Goal: Task Accomplishment & Management: Manage account settings

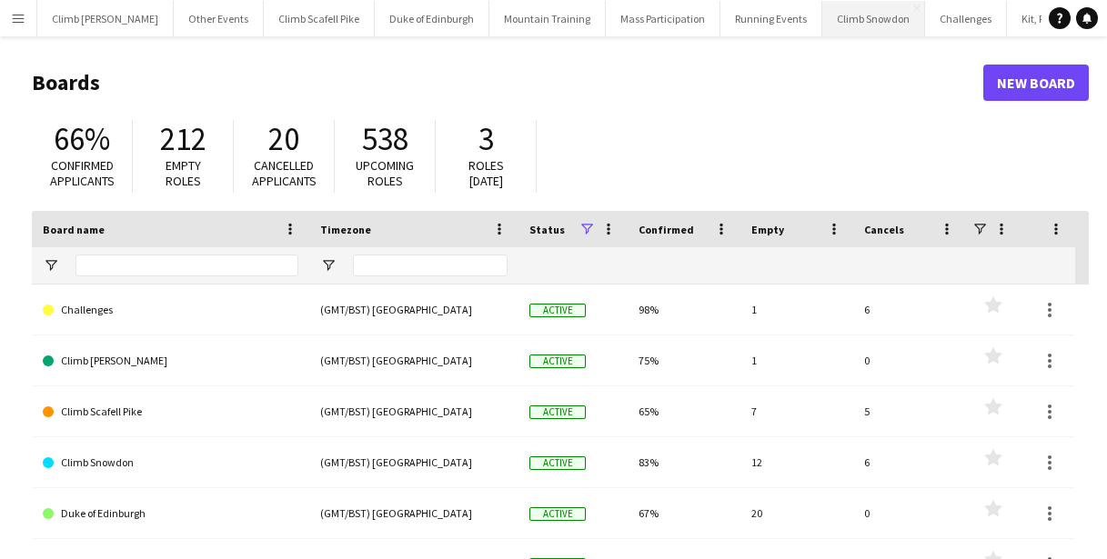
click at [845, 23] on button "Climb Snowdon Close" at bounding box center [873, 18] width 103 height 35
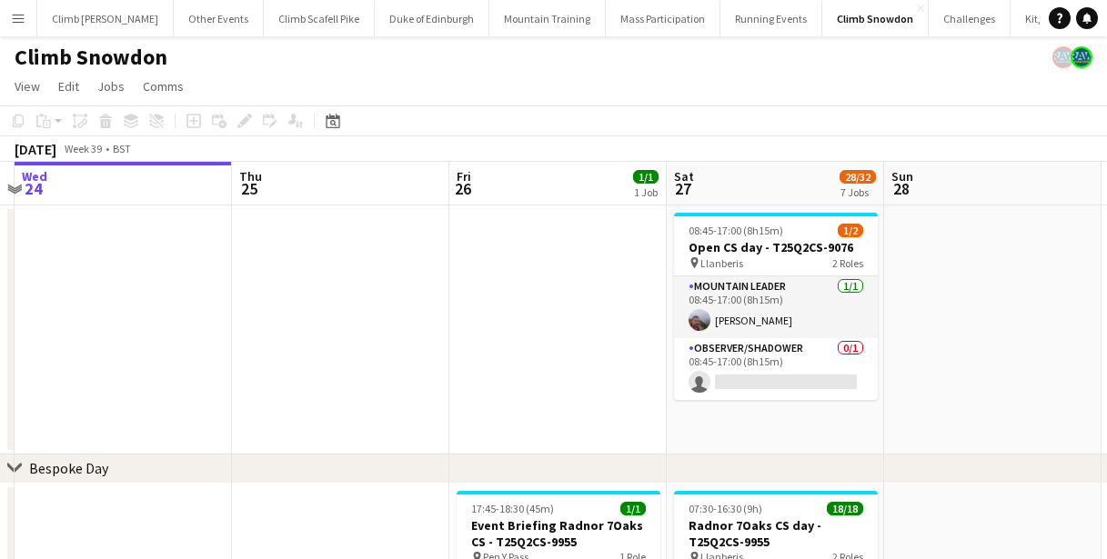
scroll to position [0, 669]
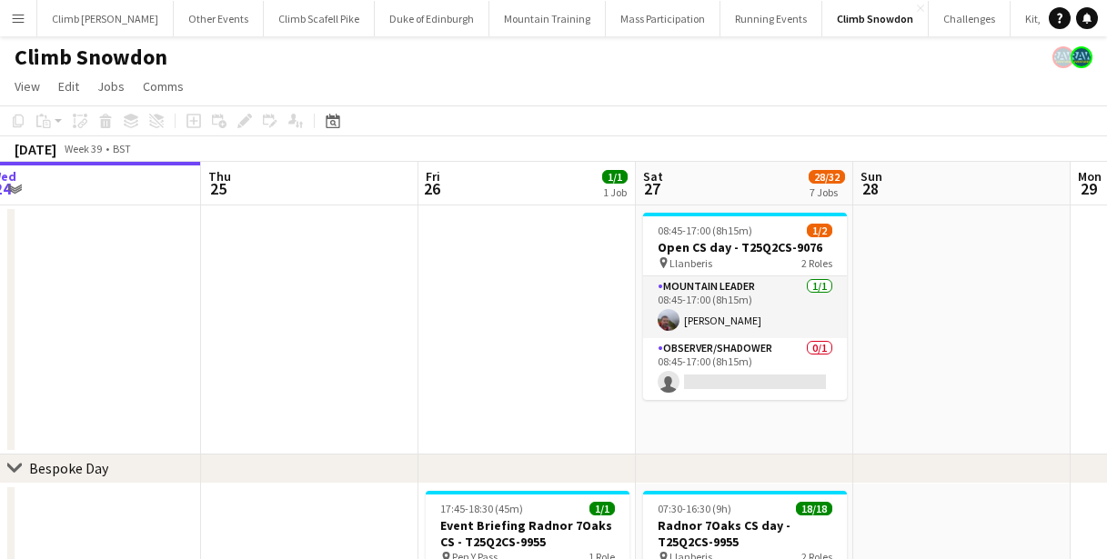
drag, startPoint x: 709, startPoint y: 322, endPoint x: 475, endPoint y: 321, distance: 233.8
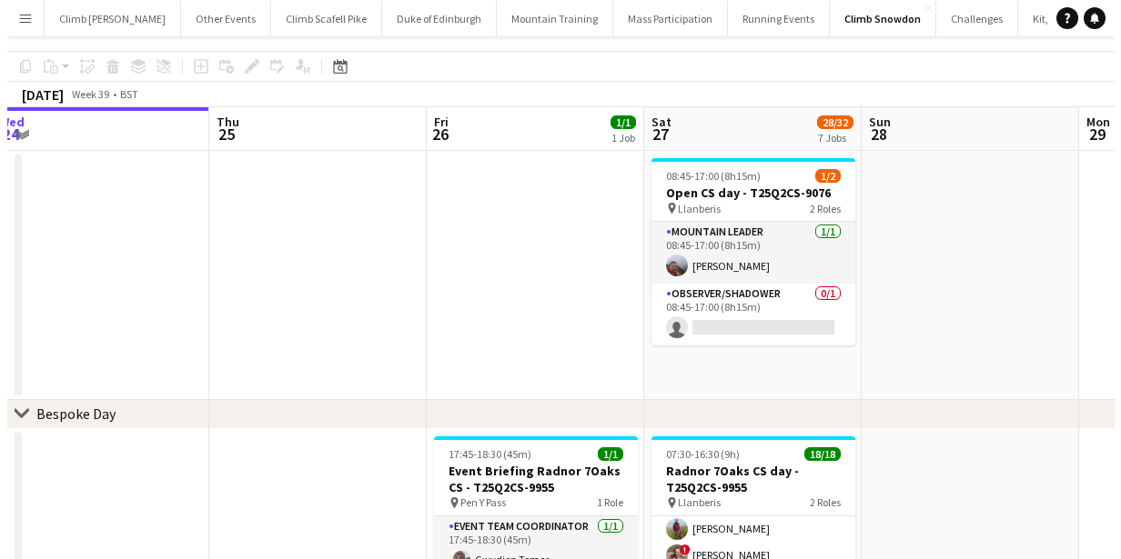
scroll to position [0, 0]
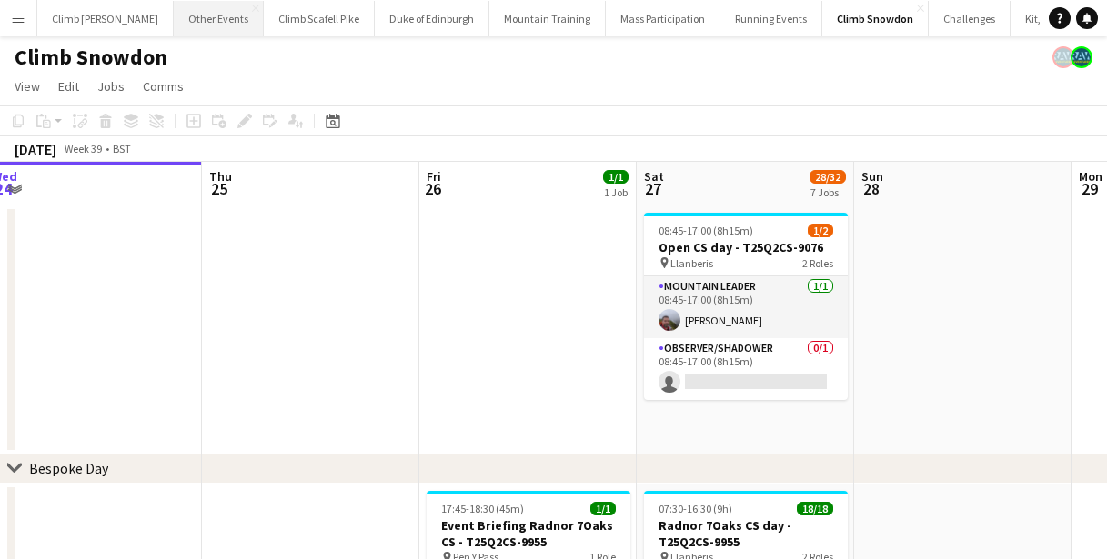
click at [187, 18] on button "Other Events Close" at bounding box center [219, 18] width 90 height 35
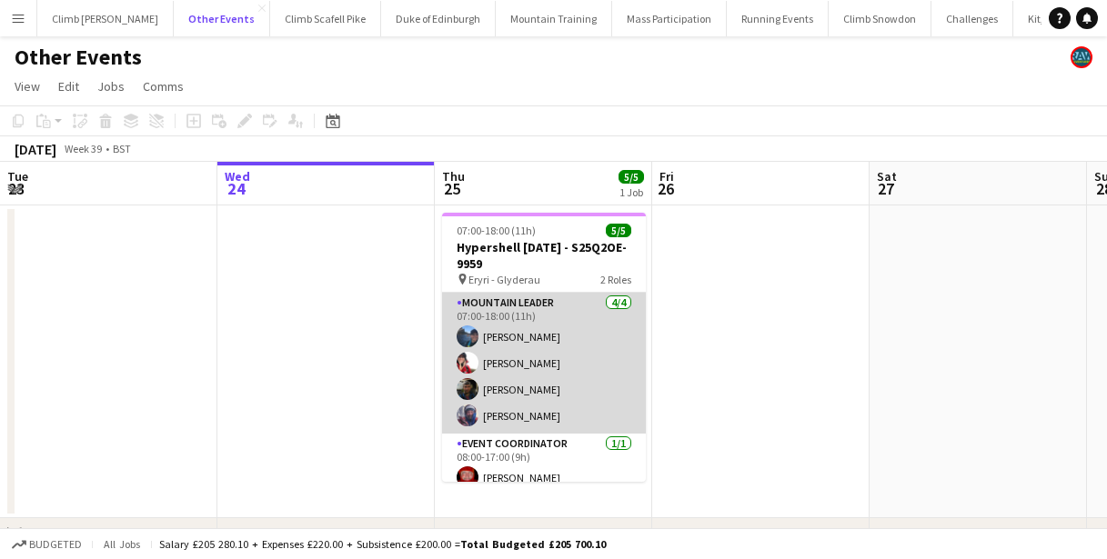
scroll to position [14, 0]
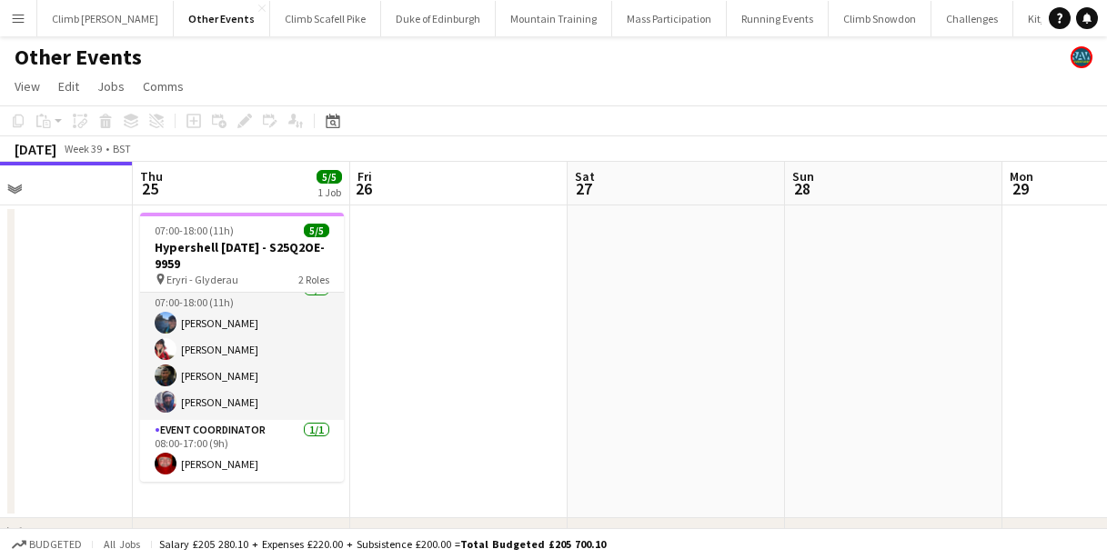
drag, startPoint x: 807, startPoint y: 388, endPoint x: 498, endPoint y: 410, distance: 309.1
click at [498, 410] on app-calendar-viewport "Sun 21 1/1 1 Job Mon 22 Tue 23 Wed 24 Thu 25 5/5 1 Job Fri 26 Sat 27 Sun 28 Mon…" at bounding box center [553, 532] width 1107 height 740
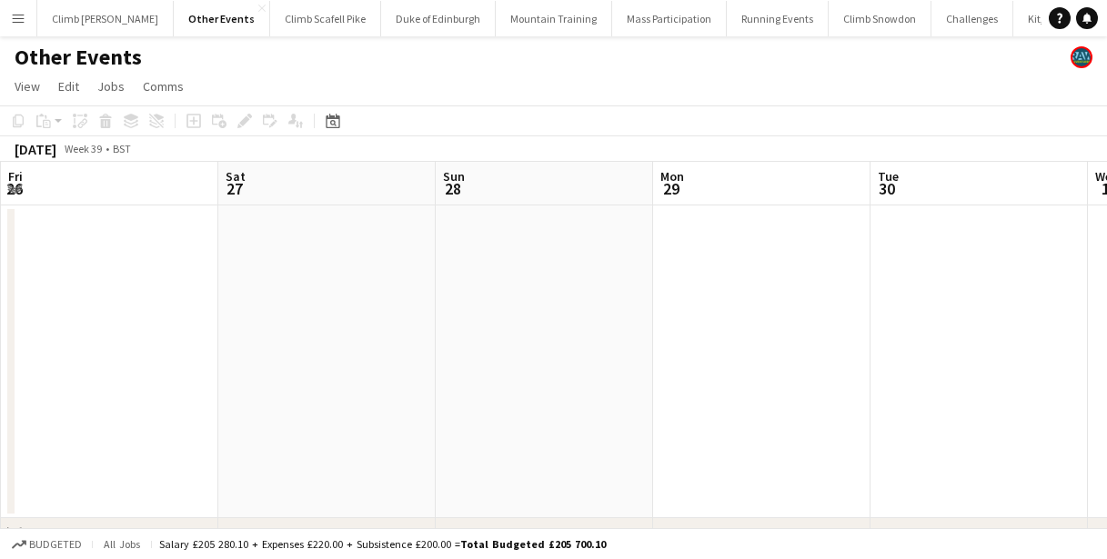
drag, startPoint x: 941, startPoint y: 364, endPoint x: 610, endPoint y: 388, distance: 332.0
click at [602, 392] on app-calendar-viewport "Tue 23 Wed 24 Thu 25 5/5 1 Job Fri 26 Sat 27 Sun 28 Mon 29 Tue 30 Wed 1 Thu 2 F…" at bounding box center [553, 532] width 1107 height 740
drag, startPoint x: 1066, startPoint y: 325, endPoint x: 998, endPoint y: 314, distance: 69.1
click at [1107, 313] on html "Menu Boards Boards Boards All jobs Status Workforce Workforce My Workforce Recr…" at bounding box center [553, 466] width 1107 height 933
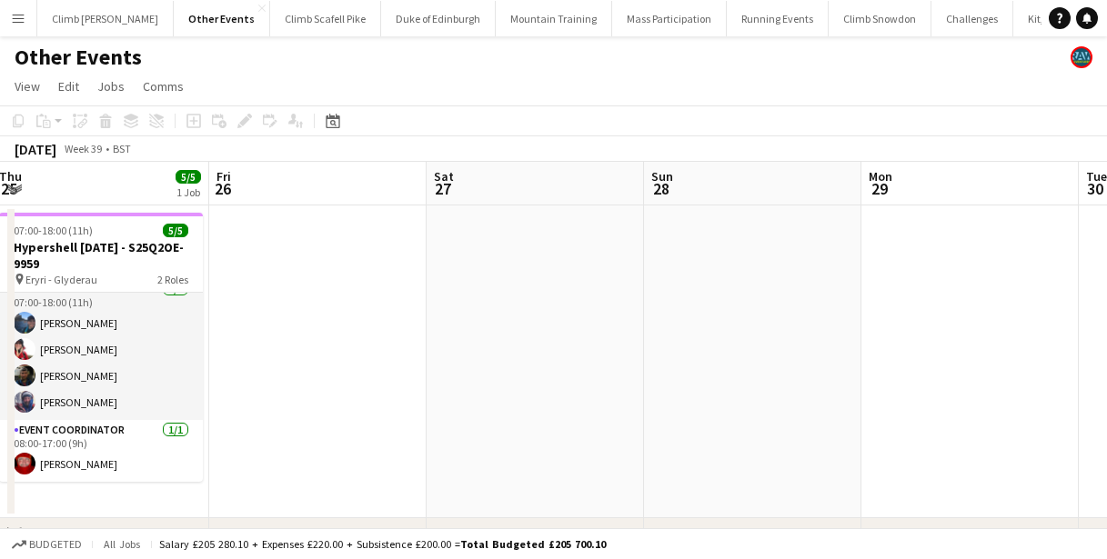
drag, startPoint x: 750, startPoint y: 320, endPoint x: 923, endPoint y: 324, distance: 172.9
click at [921, 323] on app-calendar-viewport "Tue 23 Wed 24 Thu 25 5/5 1 Job Fri 26 Sat 27 Sun 28 Mon 29 Tue 30 Wed 1 Thu 2 F…" at bounding box center [553, 532] width 1107 height 740
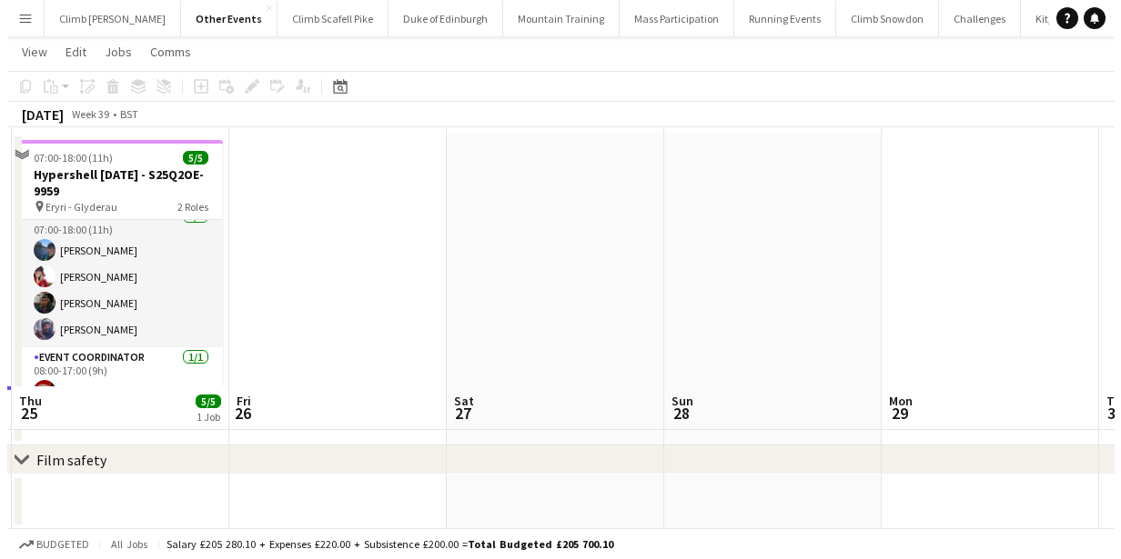
scroll to position [0, 0]
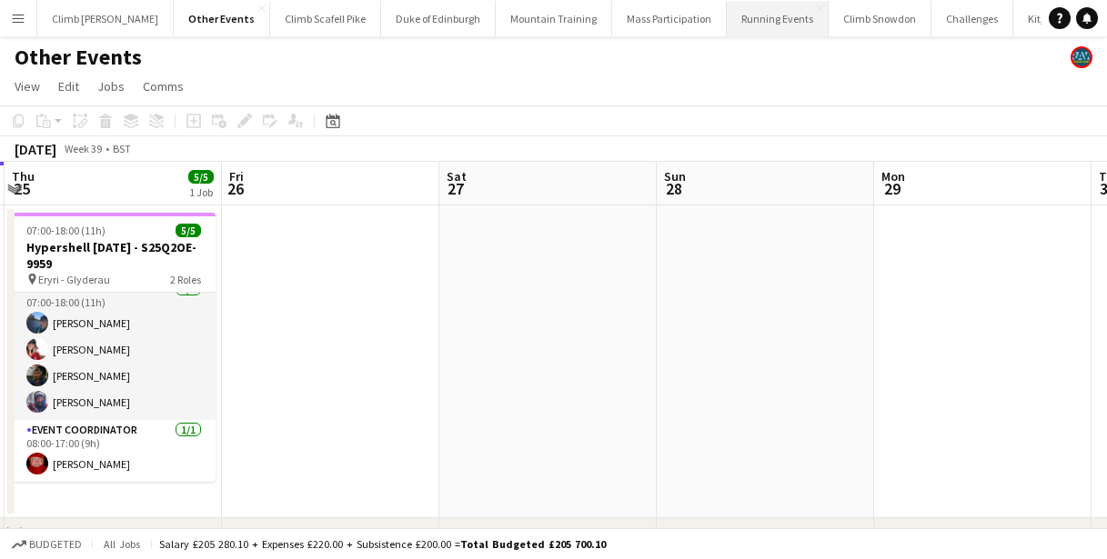
click at [735, 21] on button "Running Events Close" at bounding box center [778, 18] width 102 height 35
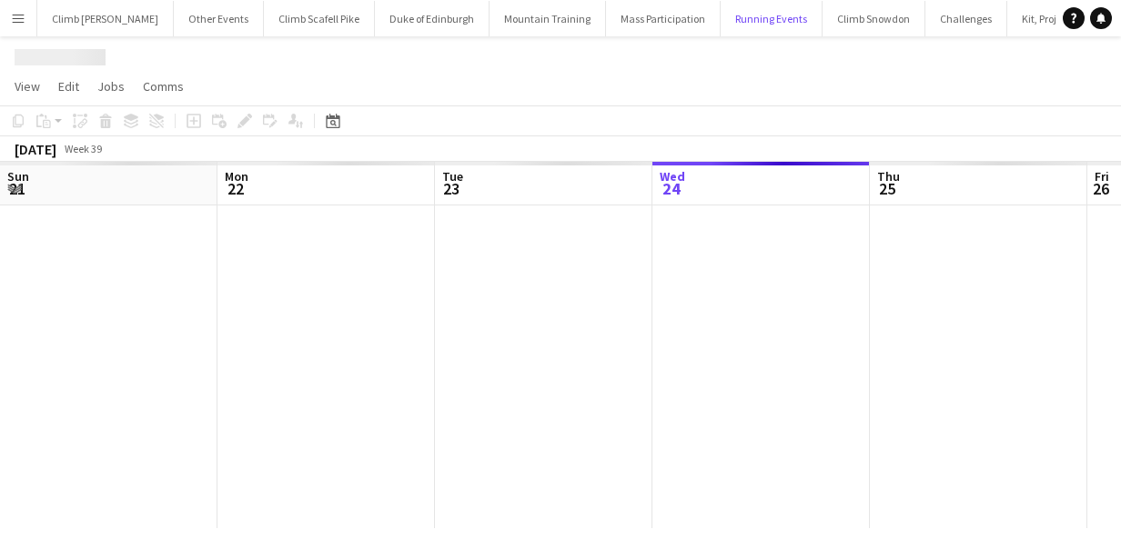
scroll to position [0, 435]
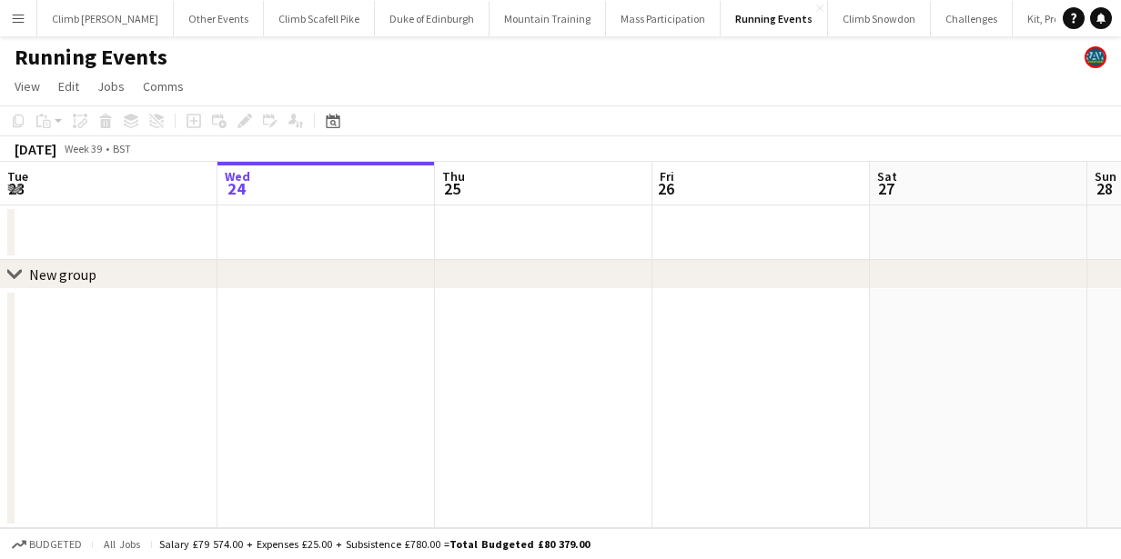
drag, startPoint x: 810, startPoint y: 269, endPoint x: 408, endPoint y: 270, distance: 402.1
click at [360, 292] on div "chevron-right New group Sun 21 Mon 22 Tue 23 Wed 24 Thu 25 Fri 26 Sat 27 Sun 28…" at bounding box center [560, 345] width 1121 height 367
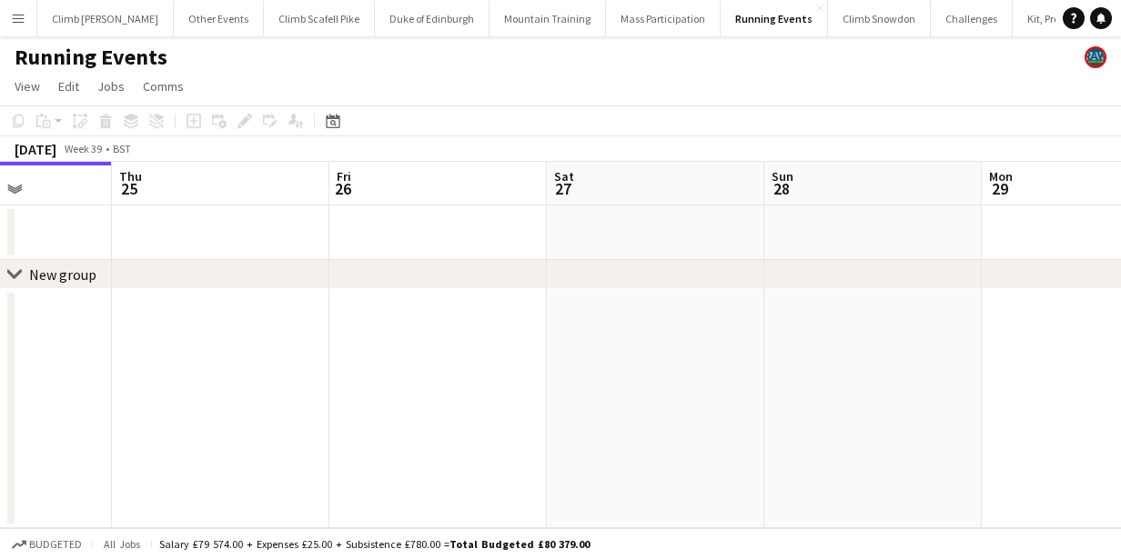
drag, startPoint x: 668, startPoint y: 247, endPoint x: 347, endPoint y: 298, distance: 324.2
click at [347, 299] on app-calendar-viewport "Sun 21 Mon 22 Tue 23 Wed 24 Thu 25 Fri 26 Sat 27 Sun 28 Mon 29 Tue 30 Wed 1" at bounding box center [560, 345] width 1121 height 367
click at [931, 24] on button "Challenges Close" at bounding box center [972, 18] width 82 height 35
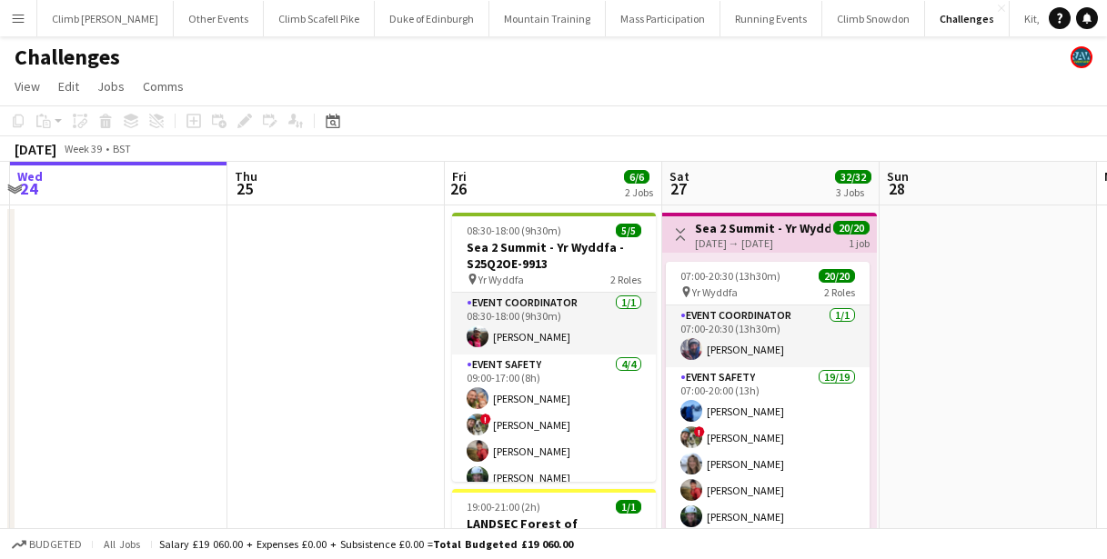
scroll to position [0, 659]
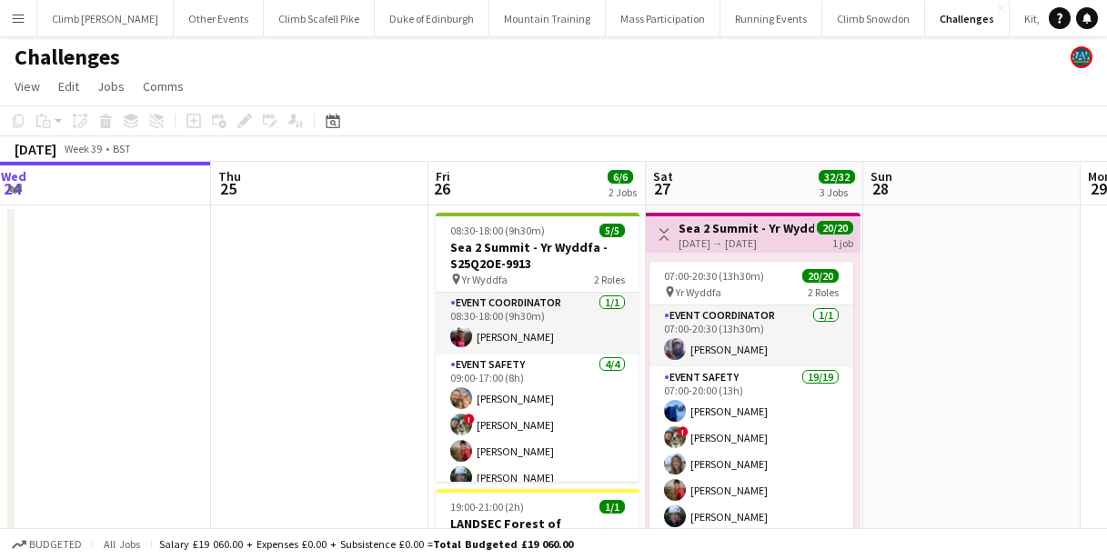
drag, startPoint x: 532, startPoint y: 289, endPoint x: 318, endPoint y: 346, distance: 221.1
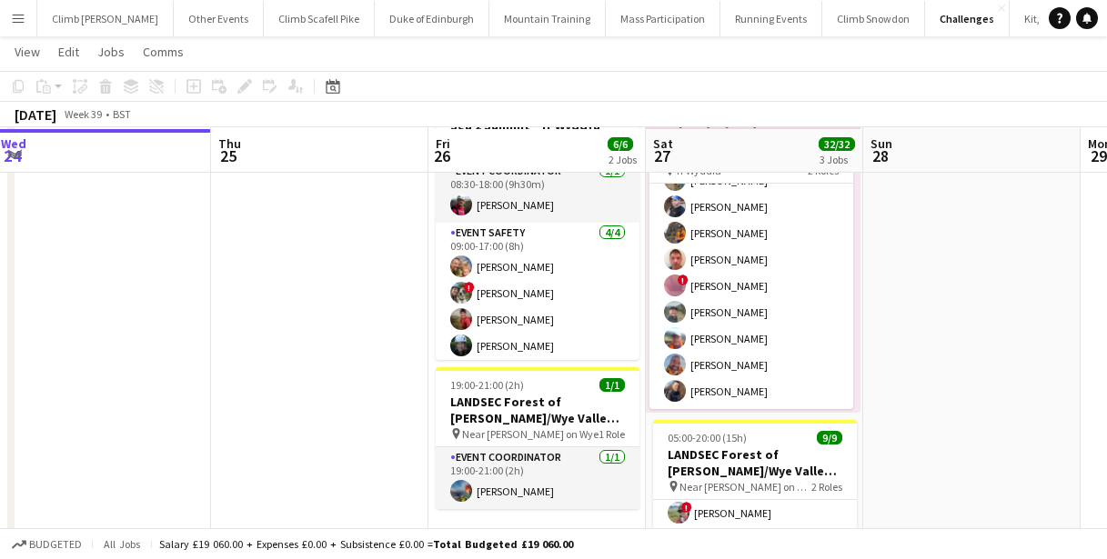
scroll to position [119, 0]
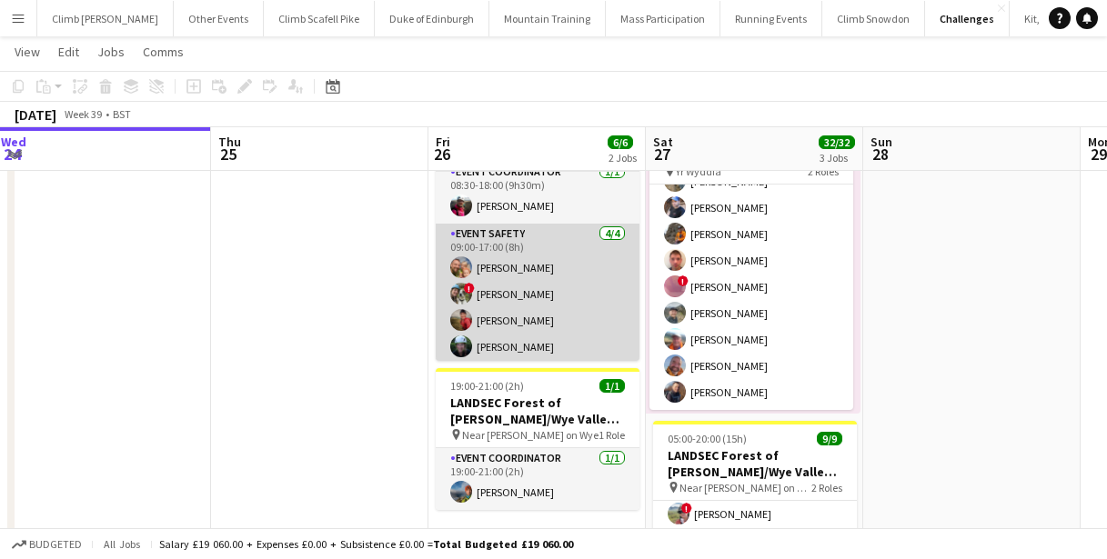
click at [459, 290] on app-user-avatar at bounding box center [461, 294] width 22 height 22
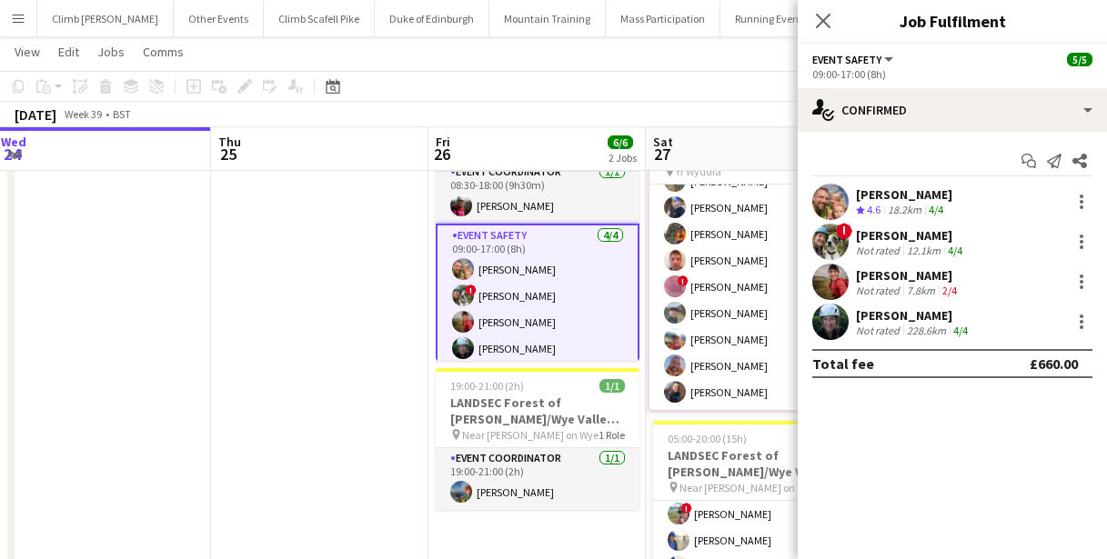
click at [818, 233] on app-user-avatar at bounding box center [830, 242] width 36 height 36
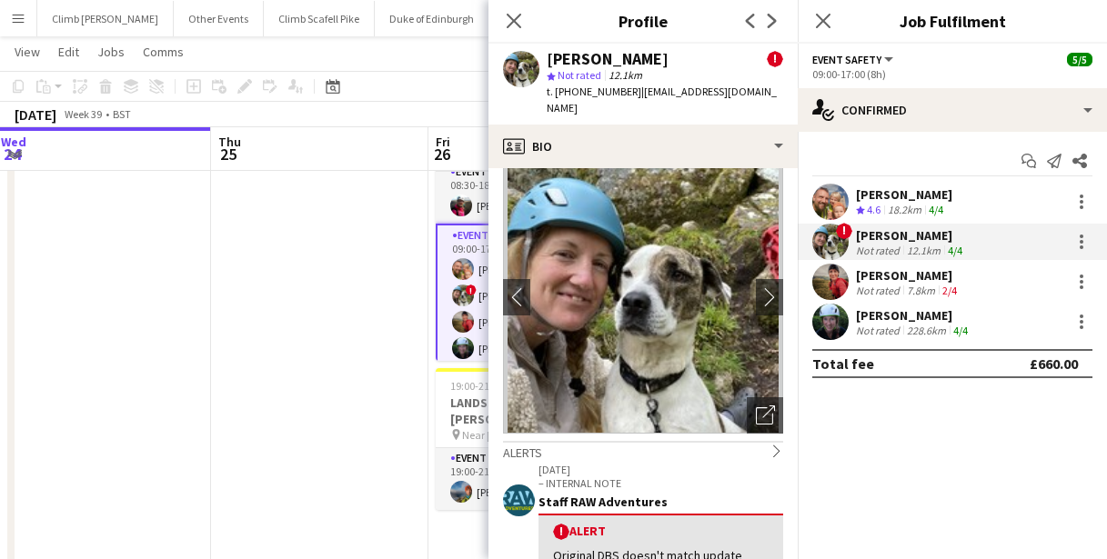
scroll to position [18, 0]
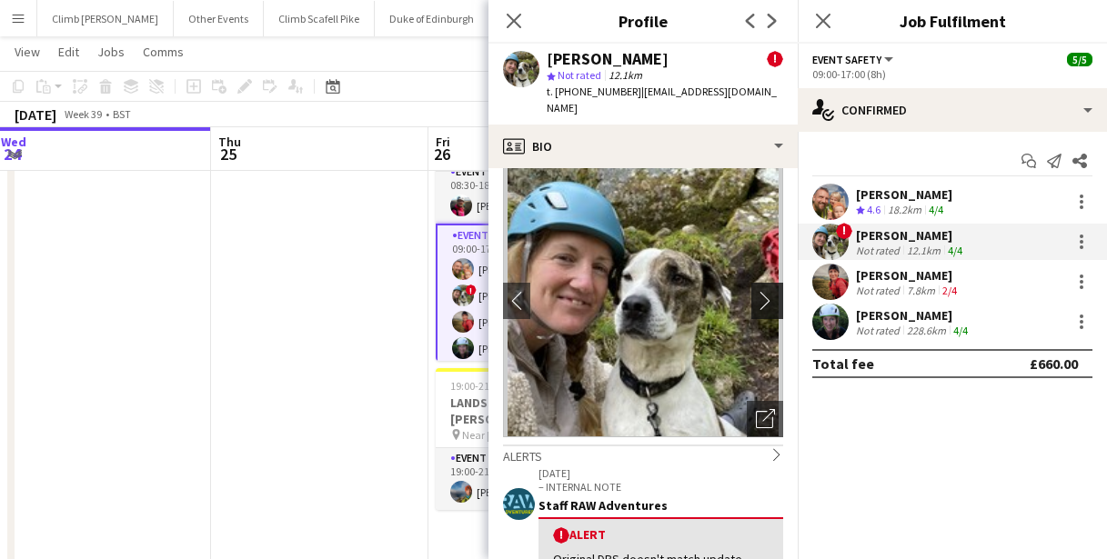
click at [756, 291] on app-icon "chevron-right" at bounding box center [770, 300] width 28 height 19
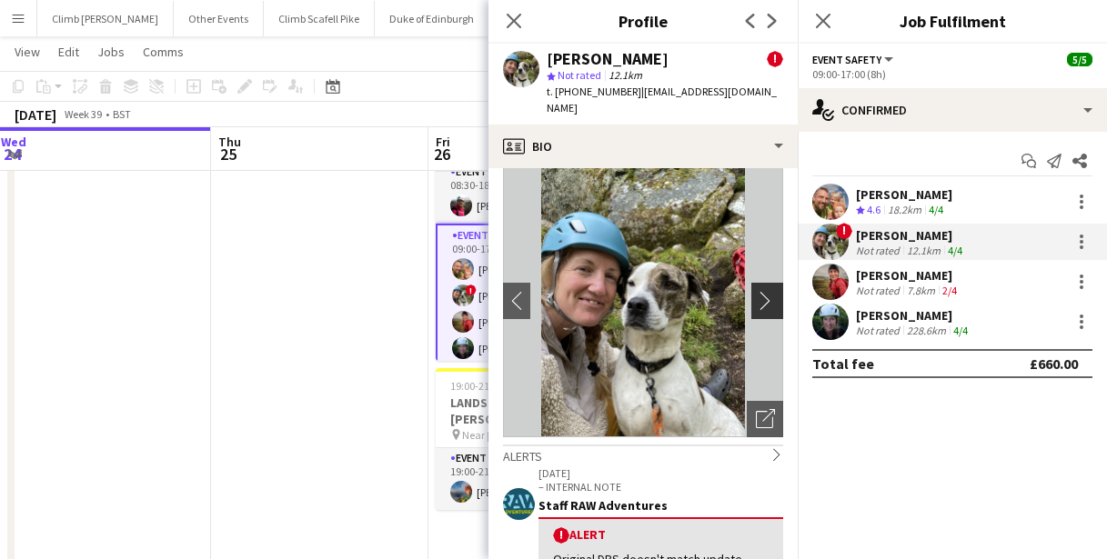
click at [756, 291] on app-icon "chevron-right" at bounding box center [770, 300] width 28 height 19
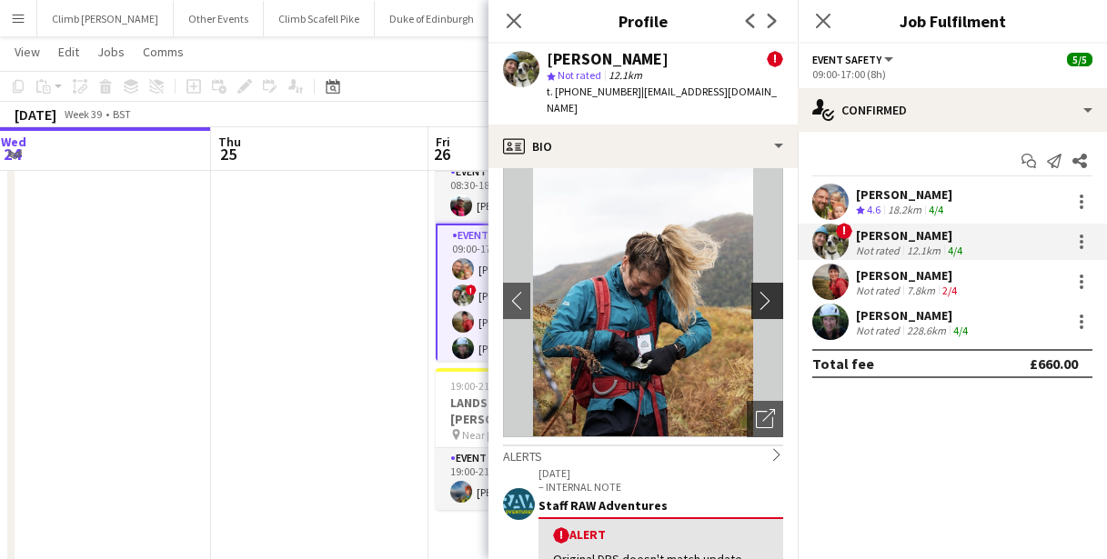
click at [756, 291] on app-icon "chevron-right" at bounding box center [770, 300] width 28 height 19
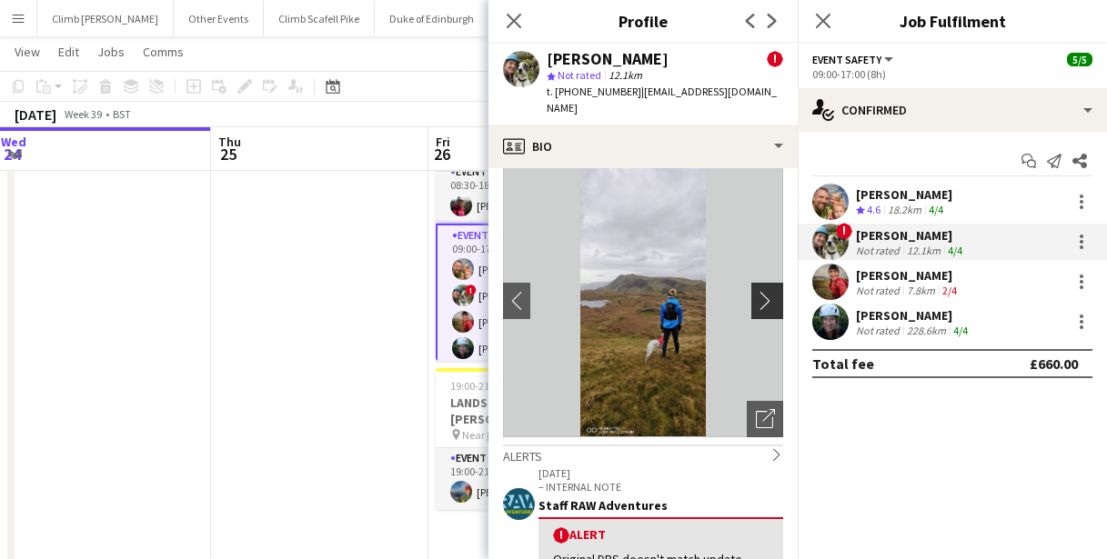
click at [756, 291] on app-icon "chevron-right" at bounding box center [770, 300] width 28 height 19
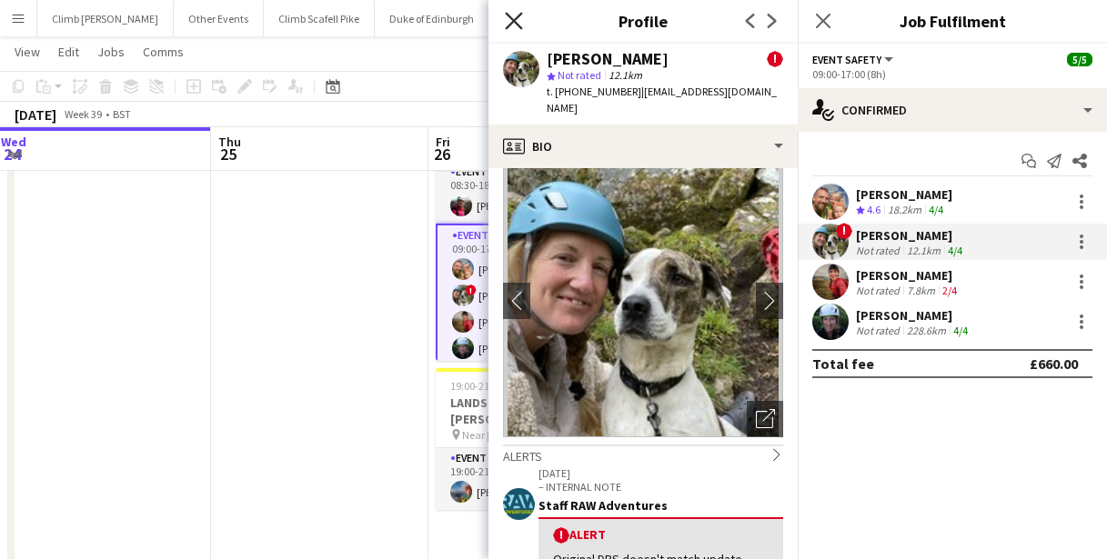
click at [512, 23] on icon "Close pop-in" at bounding box center [513, 20] width 17 height 17
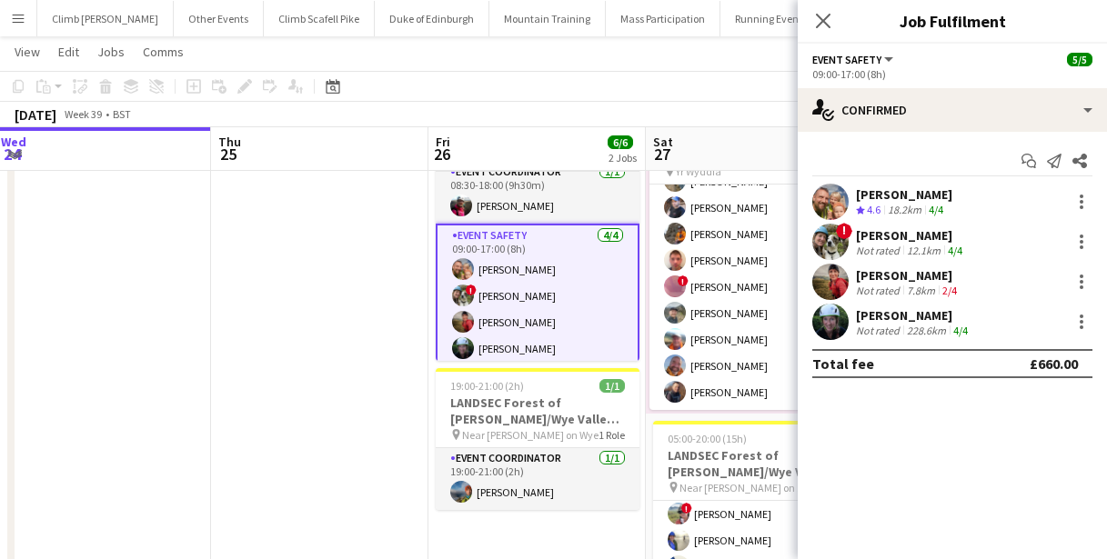
click at [830, 277] on app-user-avatar at bounding box center [830, 282] width 36 height 36
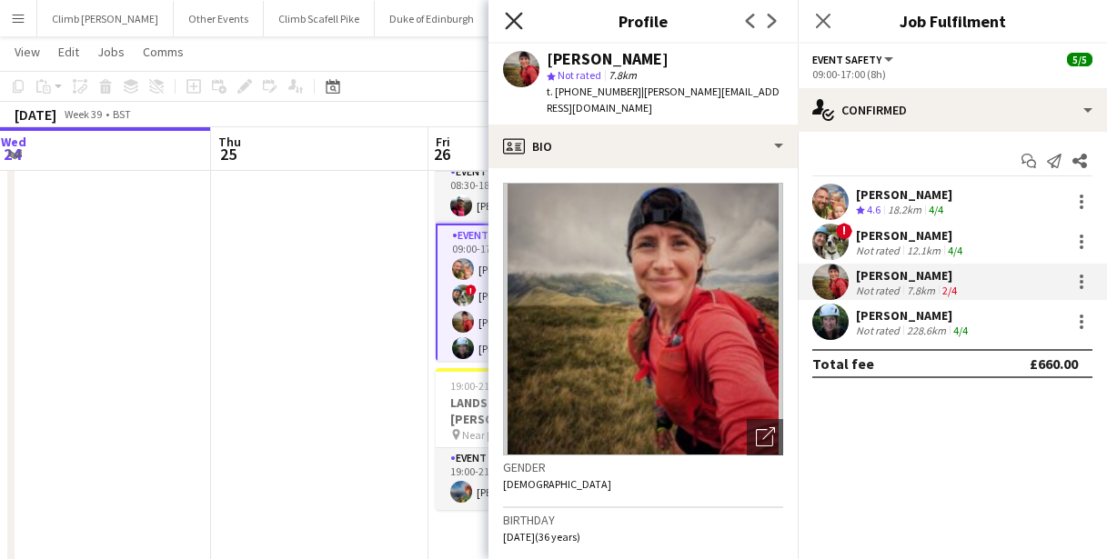
click at [514, 20] on icon at bounding box center [513, 20] width 17 height 17
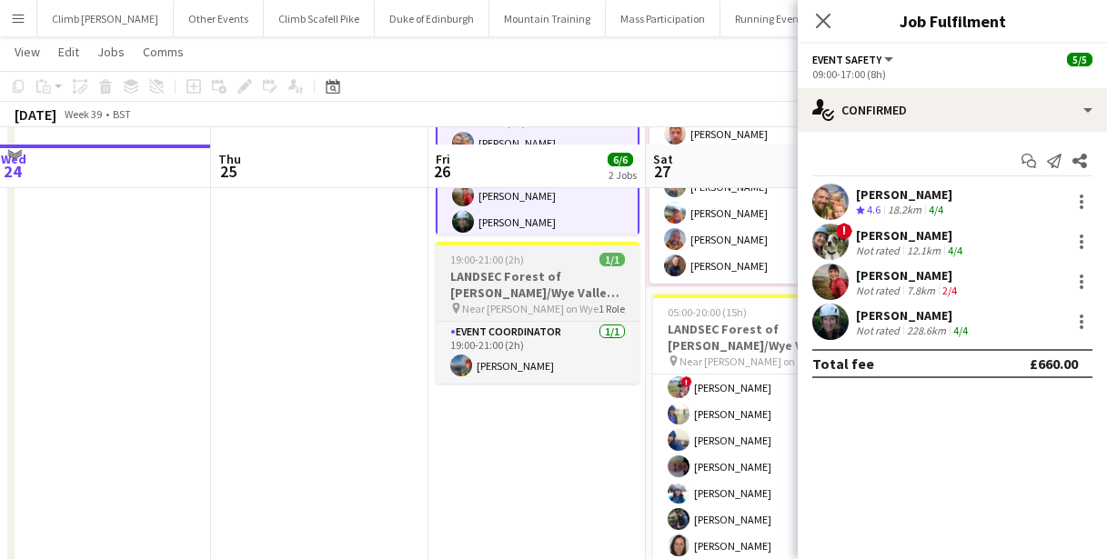
scroll to position [268, 0]
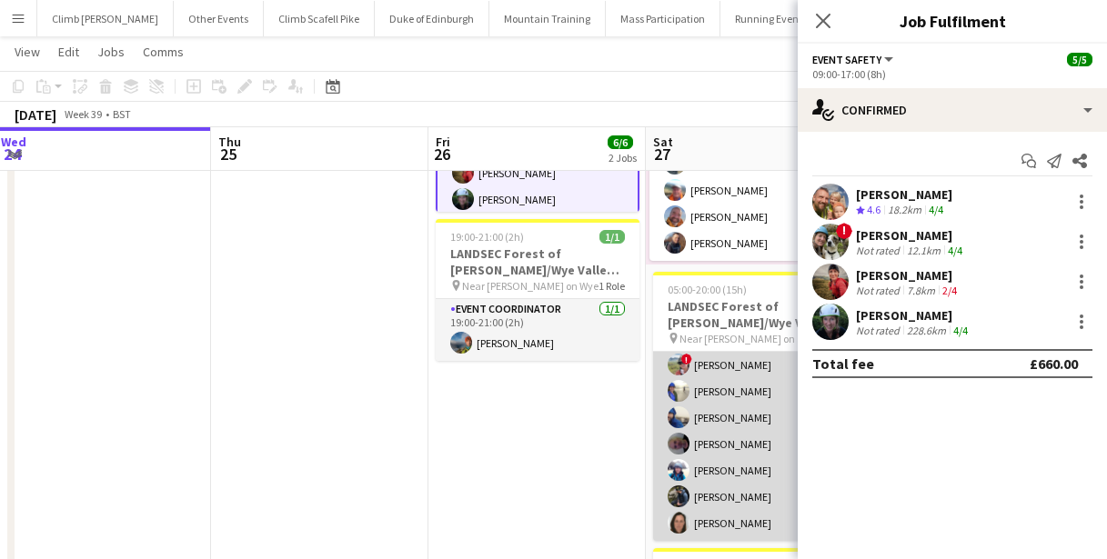
click at [679, 469] on app-user-avatar at bounding box center [679, 470] width 22 height 22
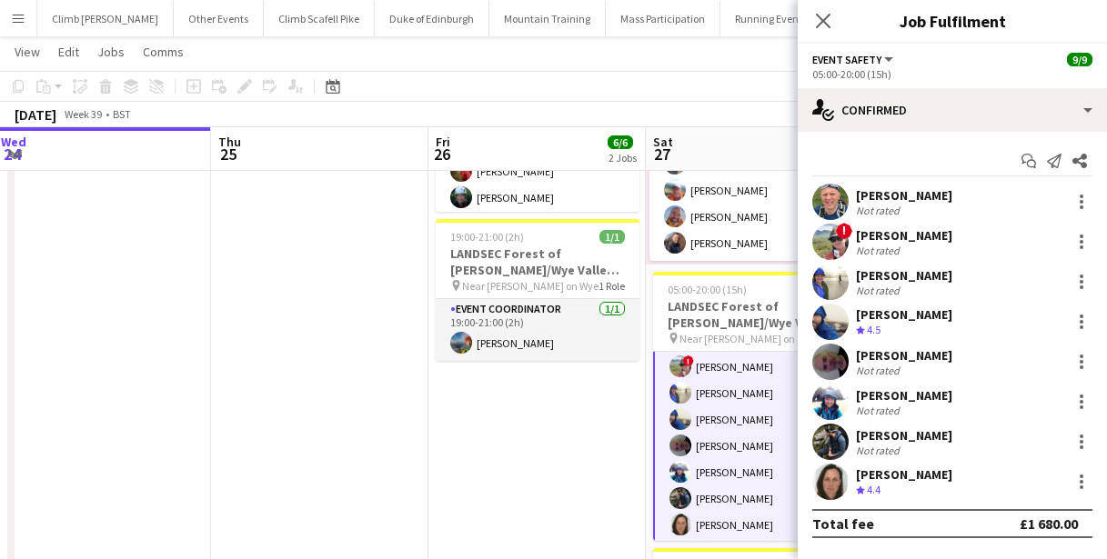
scroll to position [121, 0]
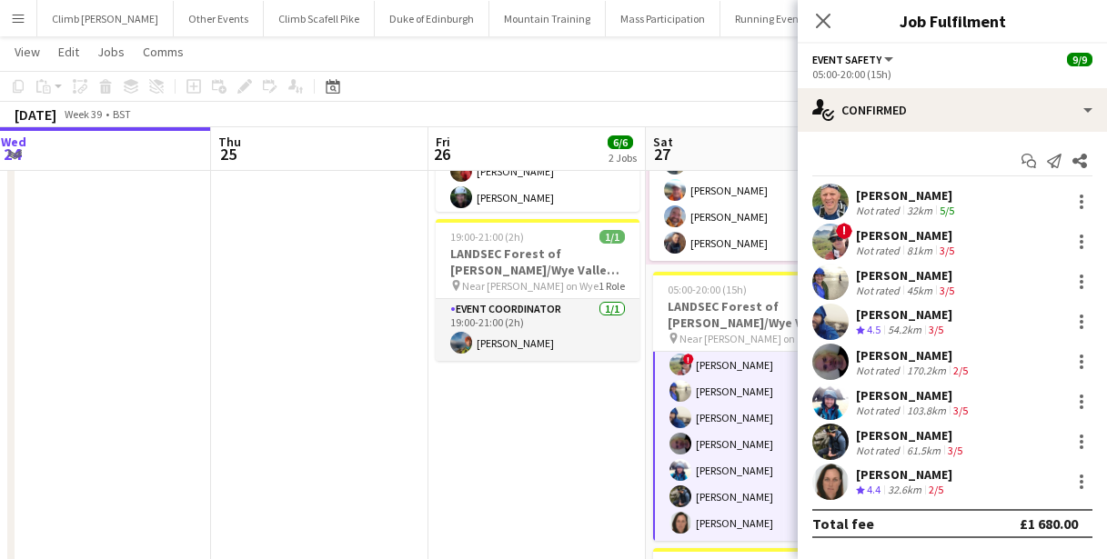
click at [825, 398] on app-user-avatar at bounding box center [830, 402] width 36 height 36
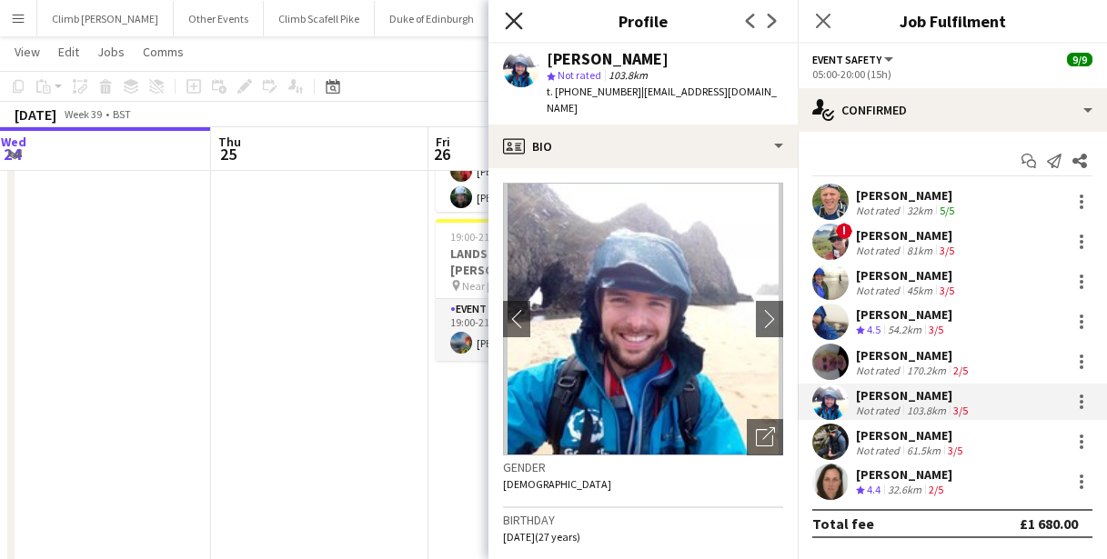
click at [512, 25] on icon "Close pop-in" at bounding box center [513, 20] width 17 height 17
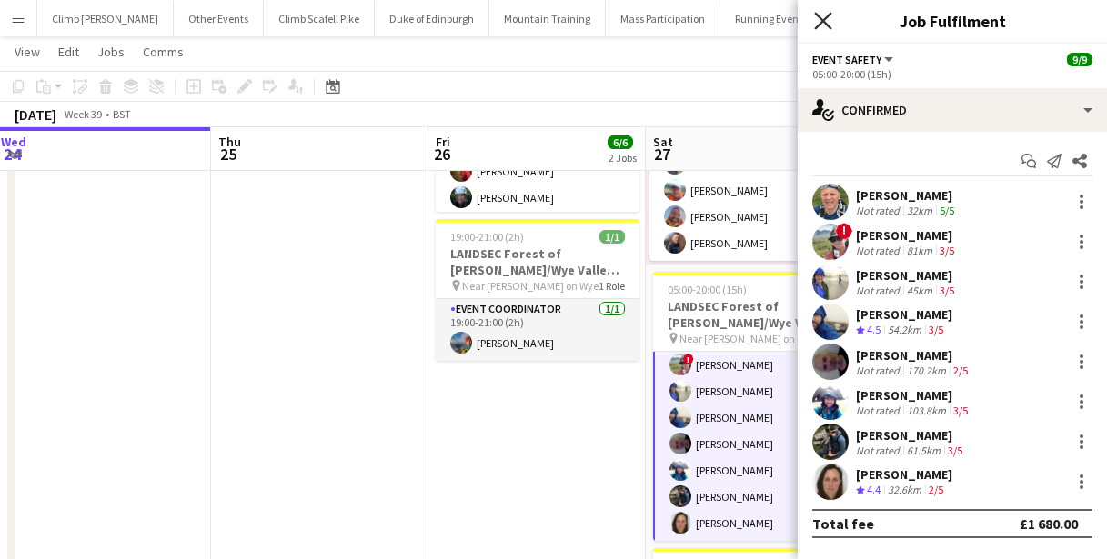
click at [826, 22] on icon "Close pop-in" at bounding box center [822, 20] width 17 height 17
